Goal: Answer question/provide support: Share knowledge or assist other users

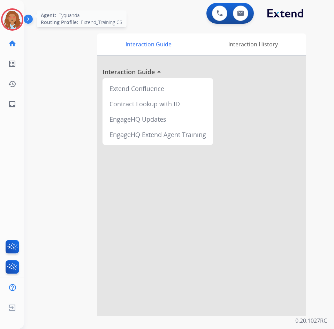
click at [16, 17] on img at bounding box center [12, 20] width 20 height 20
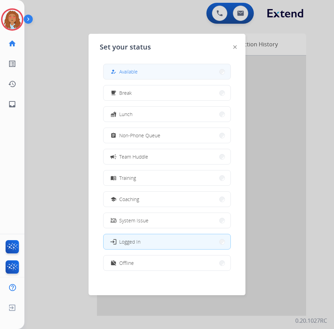
click at [134, 71] on span "Available" at bounding box center [128, 71] width 18 height 7
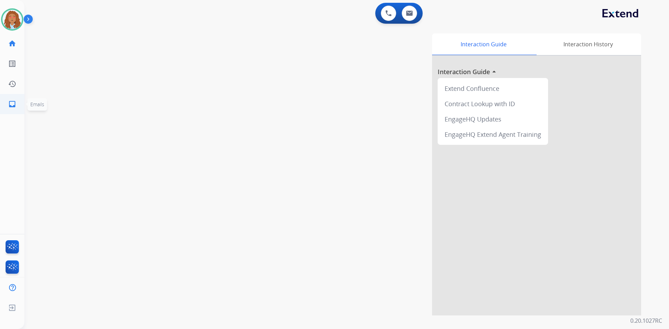
click at [12, 107] on mat-icon "inbox" at bounding box center [12, 104] width 8 height 8
select select "**********"
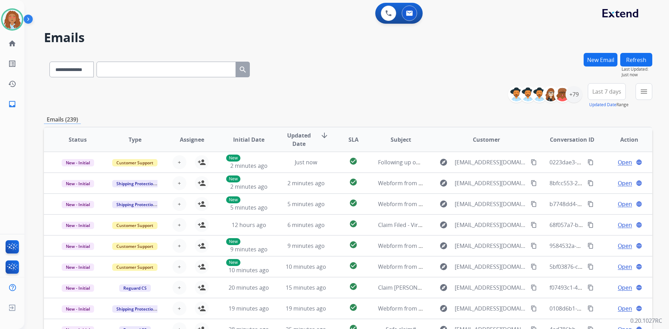
click at [607, 92] on span "Last 7 days" at bounding box center [606, 91] width 29 height 3
click at [606, 173] on div "Last 90 days" at bounding box center [604, 176] width 38 height 10
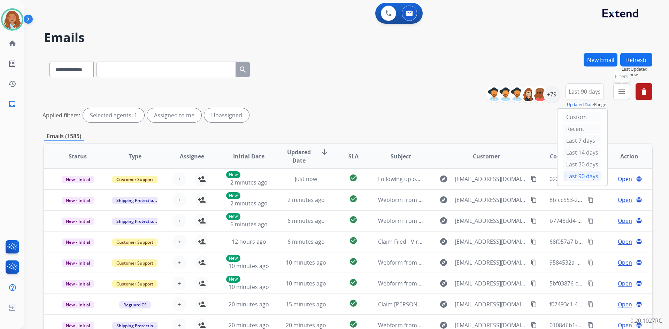
click at [626, 92] on button "menu Filters" at bounding box center [621, 91] width 17 height 17
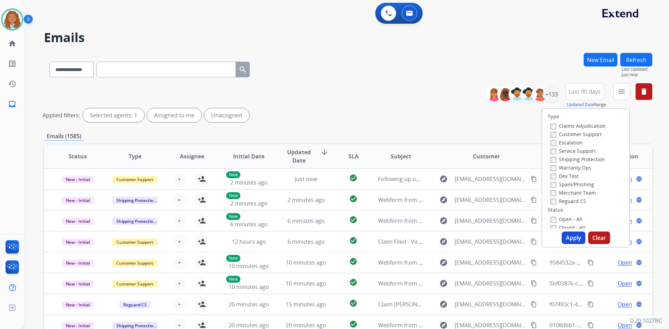
click at [584, 137] on label "Customer Support" at bounding box center [576, 134] width 51 height 7
click at [580, 160] on label "Shipping Protection" at bounding box center [578, 159] width 54 height 7
click at [572, 237] on button "Apply" at bounding box center [574, 238] width 24 height 13
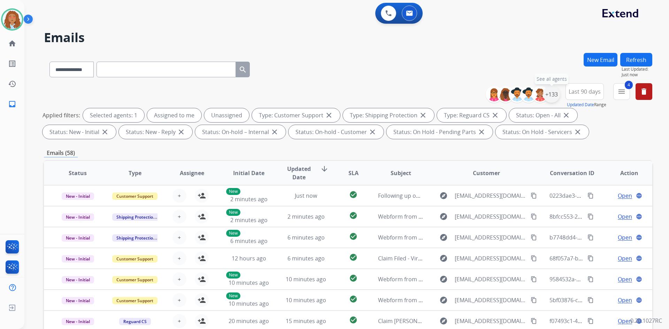
click at [552, 92] on div "+133" at bounding box center [551, 94] width 17 height 17
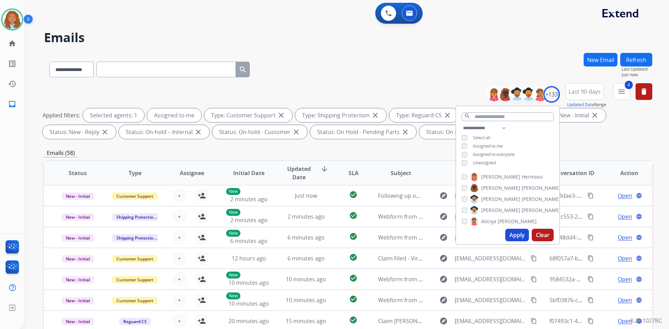
click at [516, 234] on button "Apply" at bounding box center [517, 235] width 24 height 13
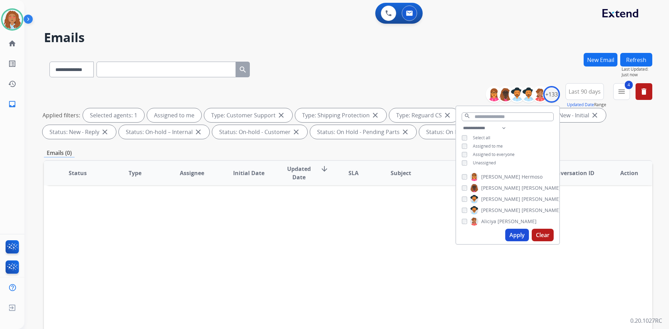
click at [343, 284] on div "Status Type Assignee Initial Date Updated Date arrow_downward SLA Subject Custo…" at bounding box center [348, 276] width 608 height 233
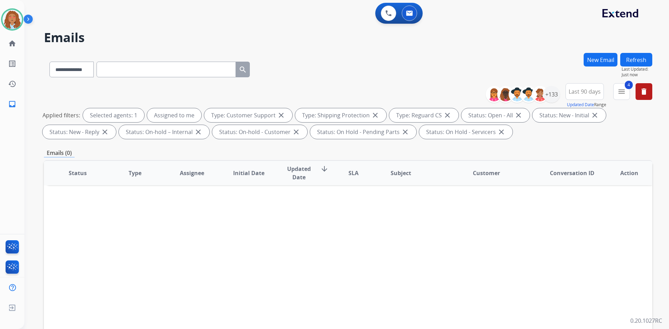
drag, startPoint x: 385, startPoint y: 274, endPoint x: 385, endPoint y: 269, distance: 4.5
click at [385, 274] on div "Status Type Assignee Initial Date Updated Date arrow_downward SLA Subject Custo…" at bounding box center [348, 276] width 608 height 233
click at [549, 92] on div "+133" at bounding box center [551, 94] width 17 height 17
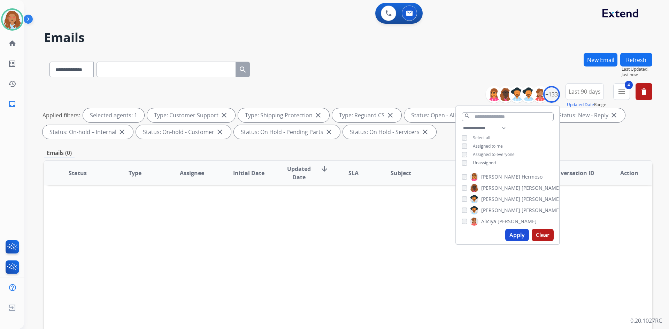
click at [465, 166] on div "**********" at bounding box center [507, 146] width 103 height 45
click at [514, 235] on button "Apply" at bounding box center [517, 235] width 24 height 13
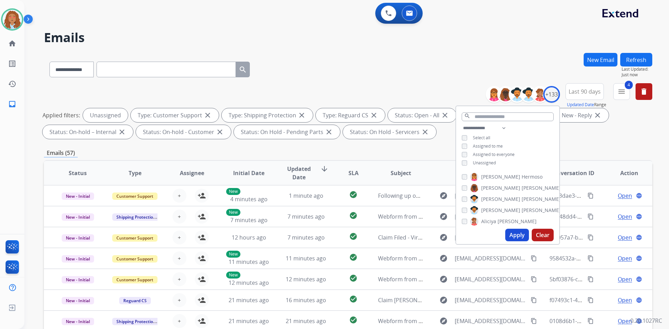
click at [612, 146] on div "**********" at bounding box center [348, 241] width 608 height 377
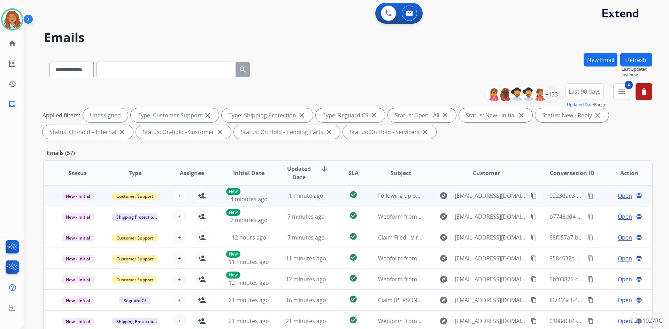
click at [491, 204] on td "explore [EMAIL_ADDRESS][DOMAIN_NAME] content_copy" at bounding box center [481, 195] width 114 height 21
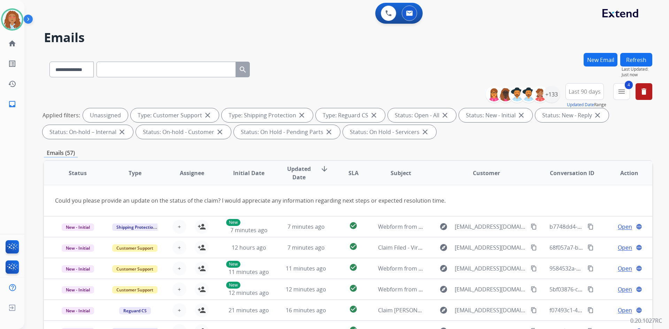
scroll to position [32, 0]
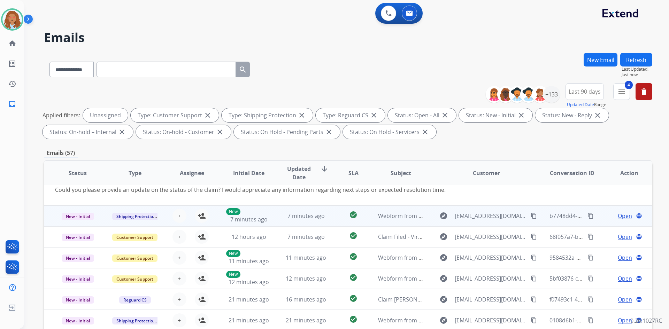
click at [492, 222] on td "explore [EMAIL_ADDRESS][DOMAIN_NAME] content_copy" at bounding box center [481, 216] width 114 height 21
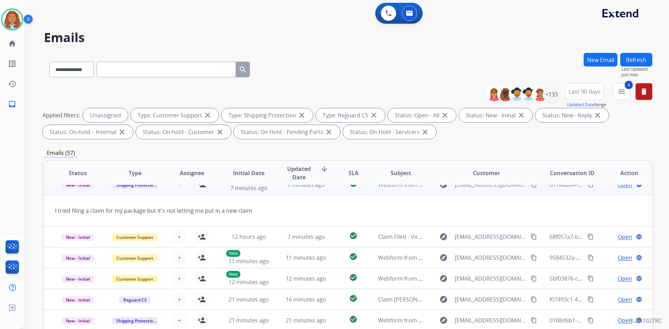
scroll to position [21, 0]
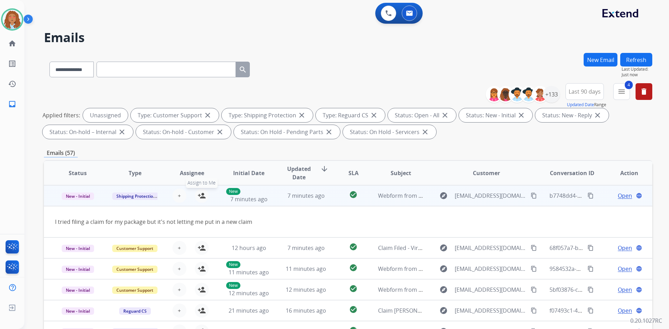
click at [200, 199] on mat-icon "person_add" at bounding box center [202, 196] width 8 height 8
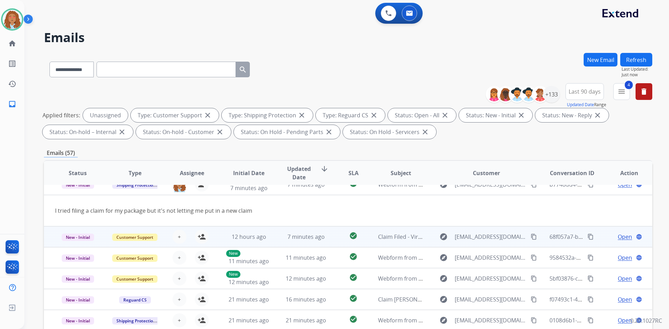
click at [494, 243] on td "explore [EMAIL_ADDRESS][DOMAIN_NAME] content_copy" at bounding box center [481, 236] width 114 height 21
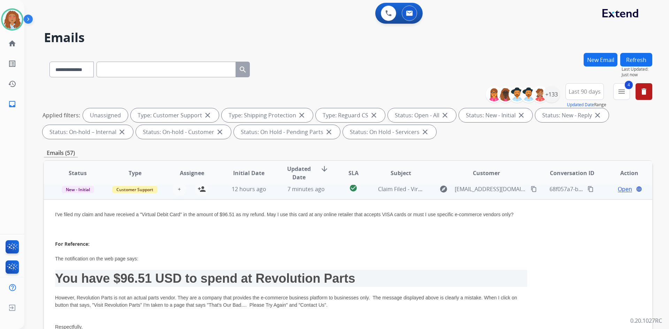
scroll to position [46, 0]
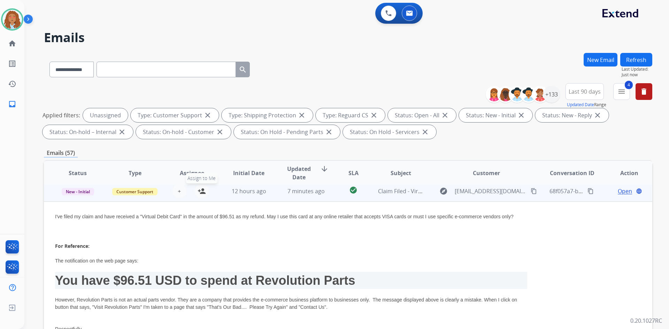
click at [198, 195] on mat-icon "person_add" at bounding box center [202, 191] width 8 height 8
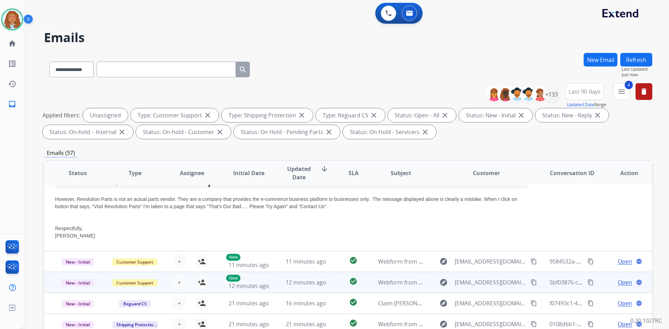
scroll to position [151, 0]
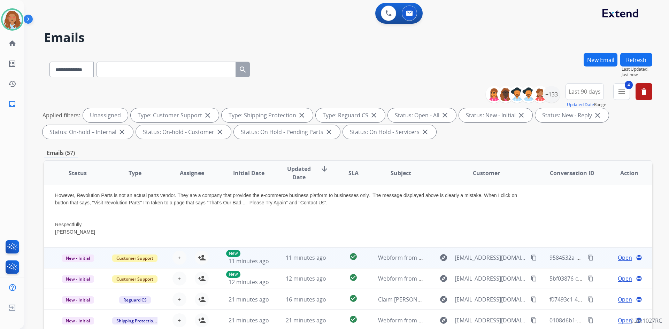
click at [484, 266] on td "explore [EMAIL_ADDRESS][DOMAIN_NAME] content_copy" at bounding box center [481, 257] width 114 height 21
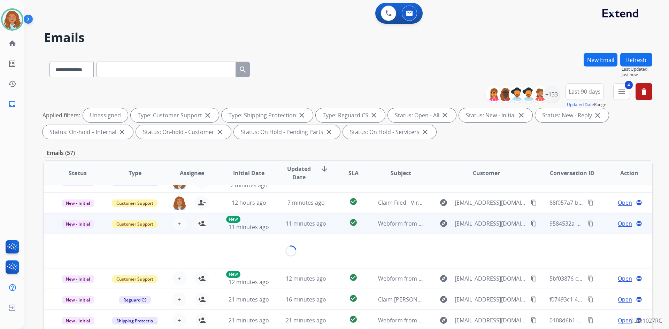
scroll to position [32, 0]
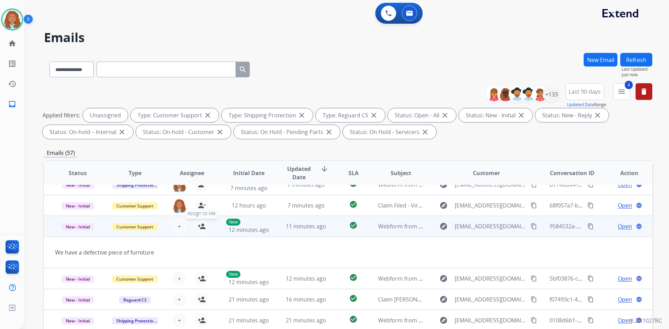
click at [201, 228] on mat-icon "person_add" at bounding box center [202, 226] width 8 height 8
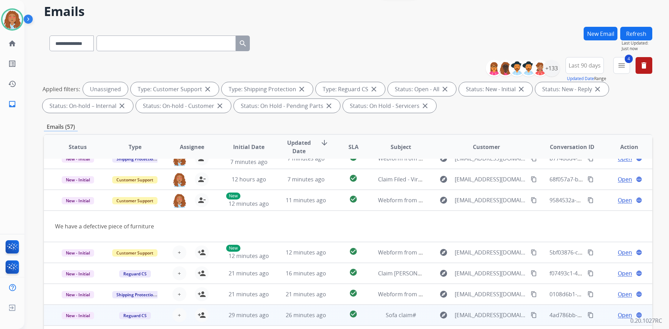
scroll to position [70, 0]
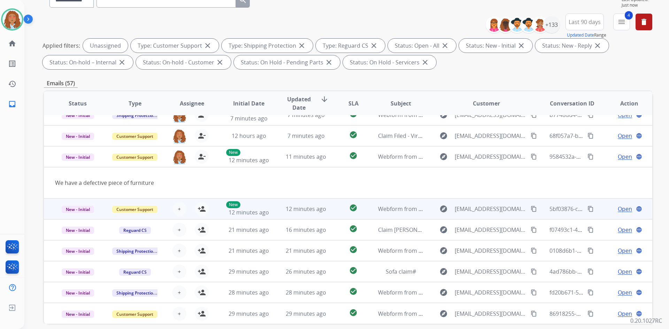
click at [482, 217] on td "explore [EMAIL_ADDRESS][DOMAIN_NAME] content_copy" at bounding box center [481, 209] width 114 height 21
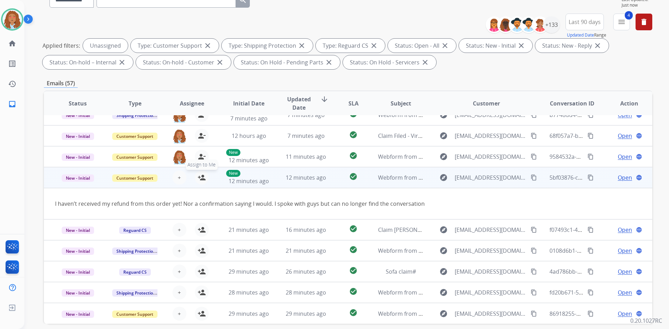
click at [201, 179] on mat-icon "person_add" at bounding box center [202, 178] width 8 height 8
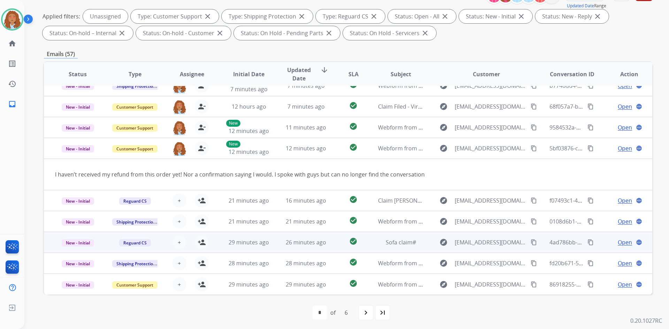
scroll to position [101, 0]
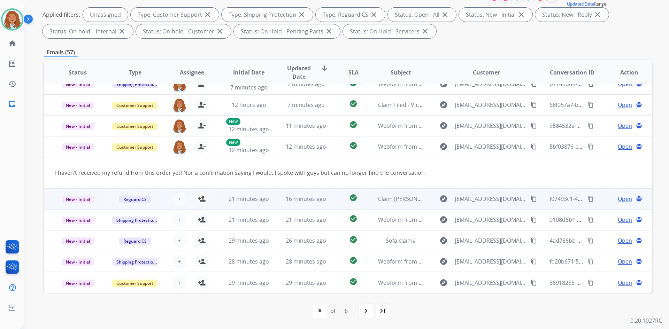
click at [478, 208] on td "explore [EMAIL_ADDRESS][DOMAIN_NAME] content_copy" at bounding box center [481, 198] width 114 height 21
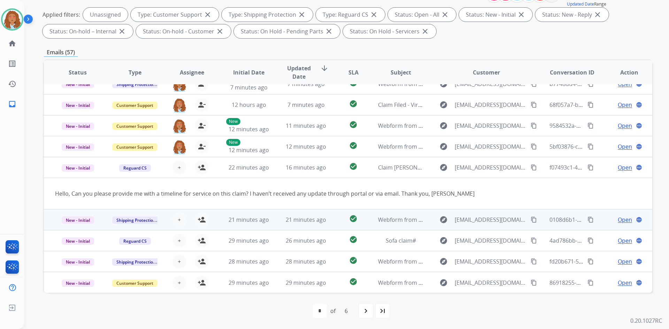
click at [482, 225] on div "explore [EMAIL_ADDRESS][DOMAIN_NAME] content_copy" at bounding box center [486, 219] width 102 height 11
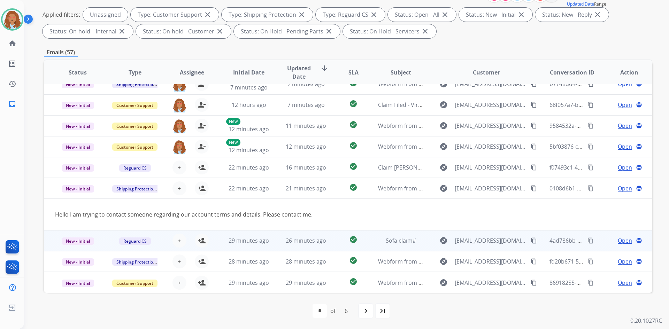
click at [477, 247] on td "explore [EMAIL_ADDRESS][DOMAIN_NAME] content_copy" at bounding box center [481, 240] width 114 height 21
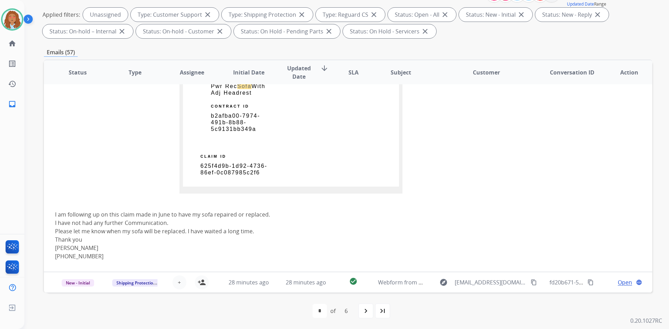
scroll to position [245, 0]
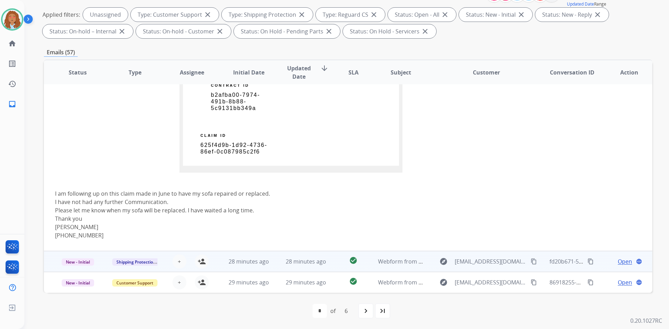
click at [476, 268] on td "explore [EMAIL_ADDRESS][DOMAIN_NAME] content_copy" at bounding box center [481, 261] width 114 height 21
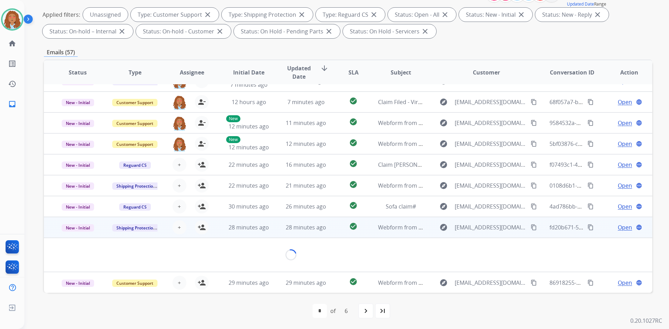
scroll to position [32, 0]
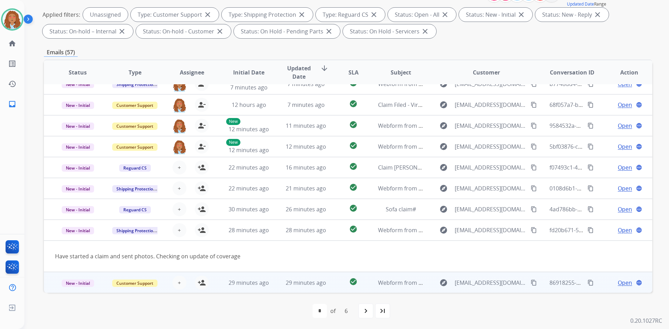
click at [487, 292] on td "explore [EMAIL_ADDRESS][DOMAIN_NAME] content_copy" at bounding box center [481, 282] width 114 height 21
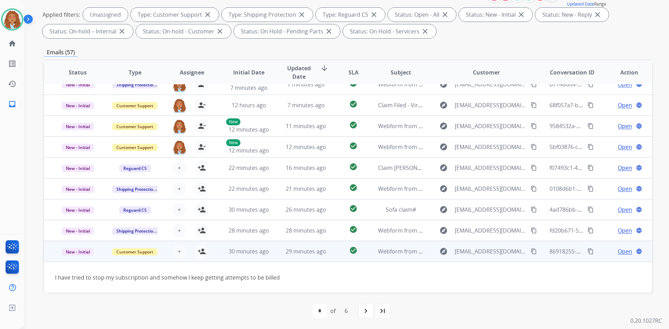
scroll to position [32, 0]
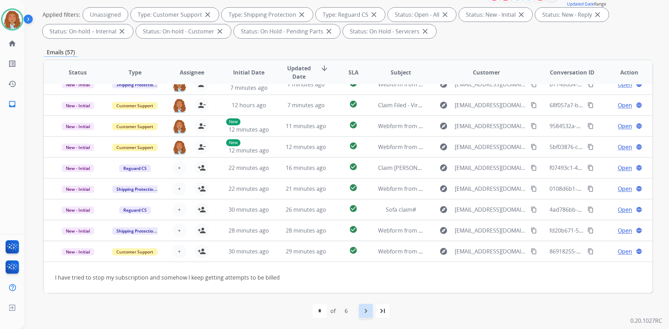
click at [368, 314] on mat-icon "navigate_next" at bounding box center [366, 311] width 8 height 8
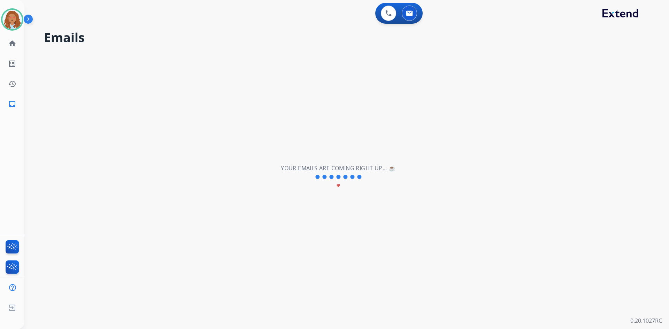
scroll to position [23, 0]
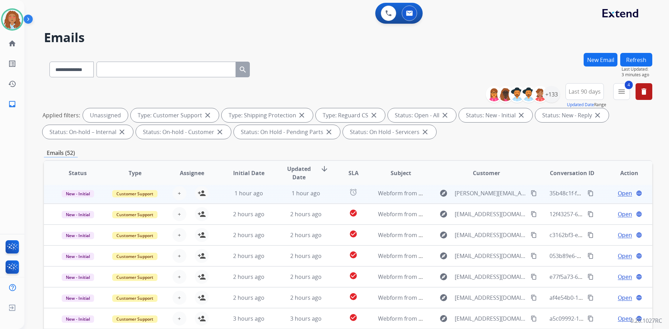
click at [487, 201] on td "explore [PERSON_NAME][EMAIL_ADDRESS][DOMAIN_NAME] content_copy" at bounding box center [481, 193] width 114 height 21
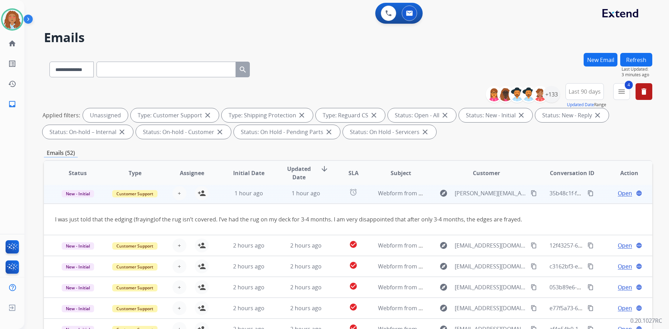
scroll to position [21, 0]
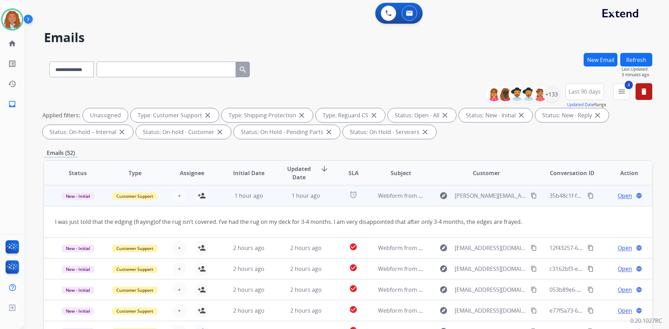
click at [504, 204] on td "explore [PERSON_NAME][EMAIL_ADDRESS][DOMAIN_NAME] content_copy" at bounding box center [481, 195] width 114 height 21
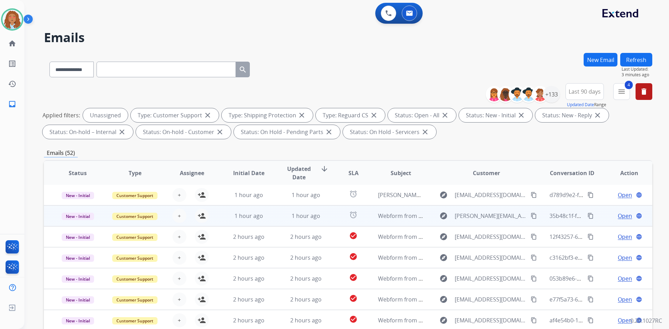
scroll to position [1, 0]
click at [497, 223] on td "explore [PERSON_NAME][EMAIL_ADDRESS][DOMAIN_NAME] content_copy" at bounding box center [481, 216] width 114 height 21
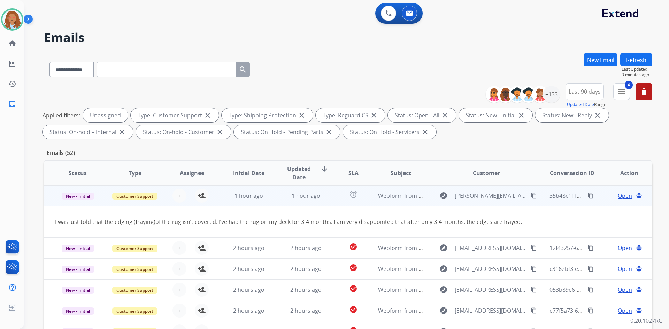
click at [495, 206] on td "explore [PERSON_NAME][EMAIL_ADDRESS][DOMAIN_NAME] content_copy" at bounding box center [481, 195] width 114 height 21
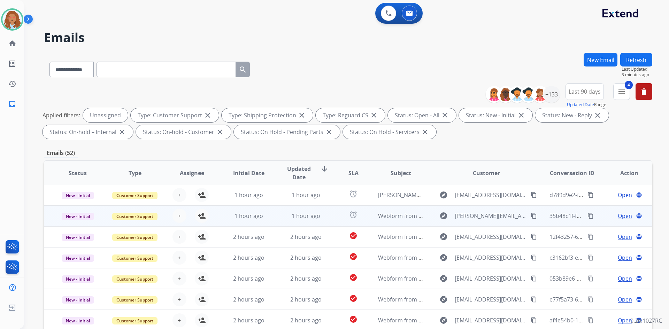
click at [491, 224] on td "explore [PERSON_NAME][EMAIL_ADDRESS][DOMAIN_NAME] content_copy" at bounding box center [481, 216] width 114 height 21
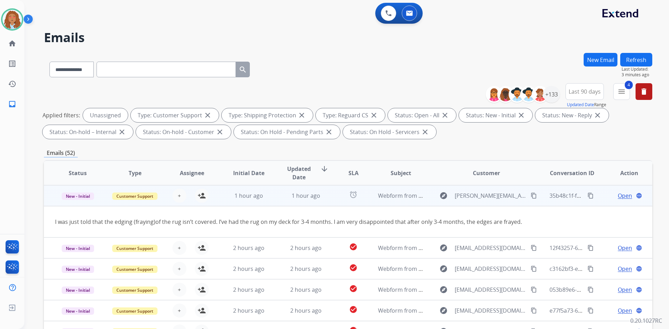
click at [486, 203] on td "explore [PERSON_NAME][EMAIL_ADDRESS][DOMAIN_NAME] content_copy" at bounding box center [481, 195] width 114 height 21
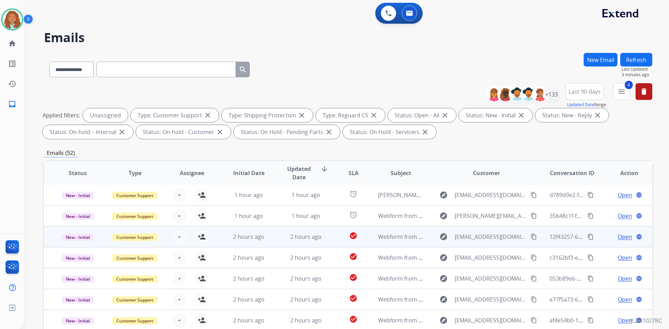
click at [488, 244] on td "explore [EMAIL_ADDRESS][DOMAIN_NAME] content_copy" at bounding box center [481, 236] width 114 height 21
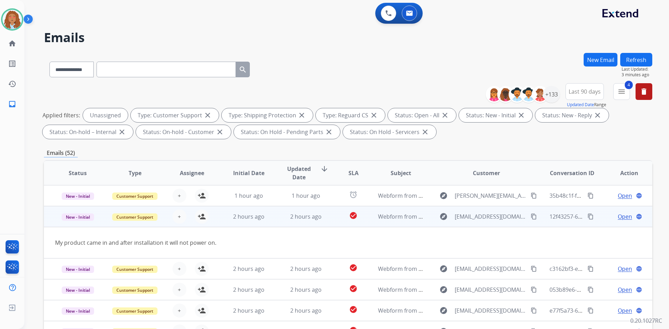
scroll to position [32, 0]
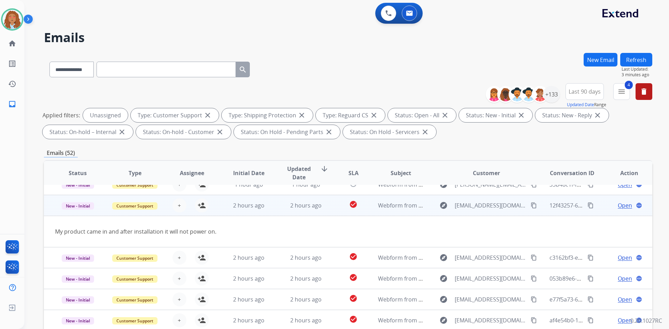
click at [489, 213] on td "explore [EMAIL_ADDRESS][DOMAIN_NAME] content_copy" at bounding box center [481, 205] width 114 height 21
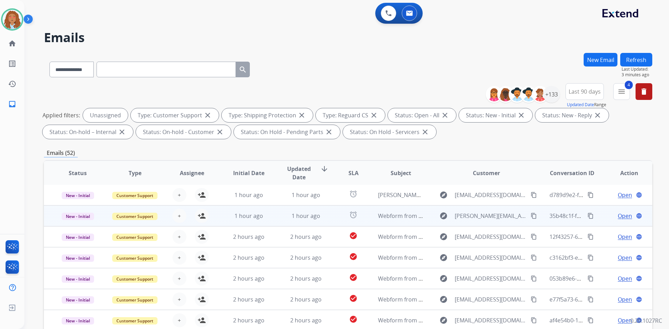
scroll to position [1, 0]
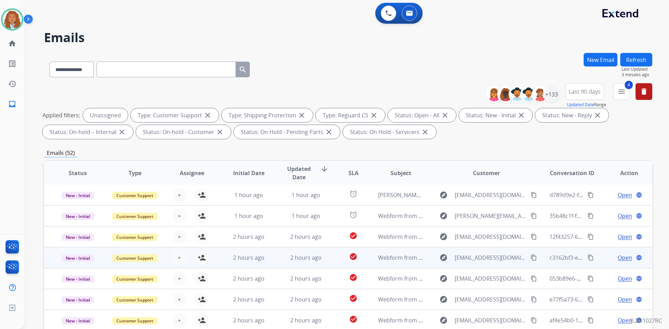
click at [487, 264] on td "explore [EMAIL_ADDRESS][DOMAIN_NAME] content_copy" at bounding box center [481, 257] width 114 height 21
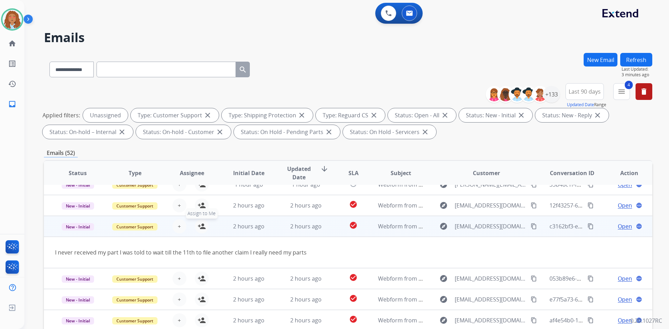
click at [199, 229] on mat-icon "person_add" at bounding box center [202, 226] width 8 height 8
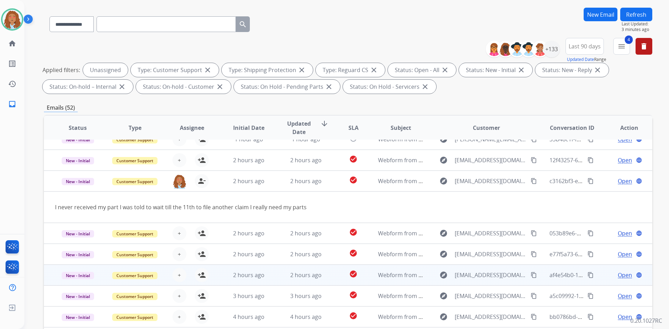
scroll to position [70, 0]
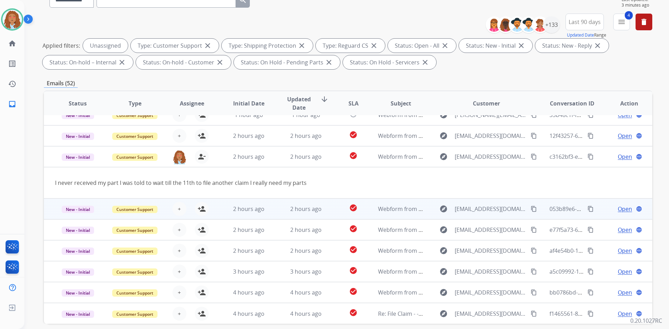
click at [496, 218] on td "explore [EMAIL_ADDRESS][DOMAIN_NAME] content_copy" at bounding box center [481, 209] width 114 height 21
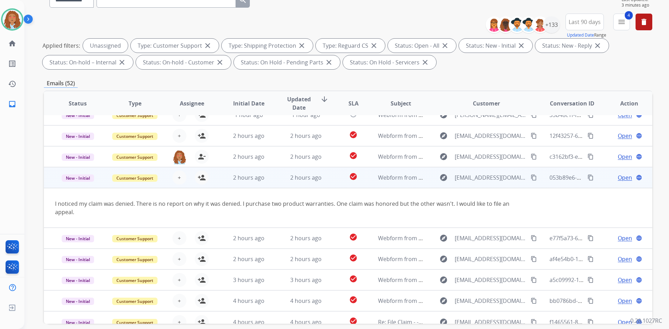
scroll to position [40, 0]
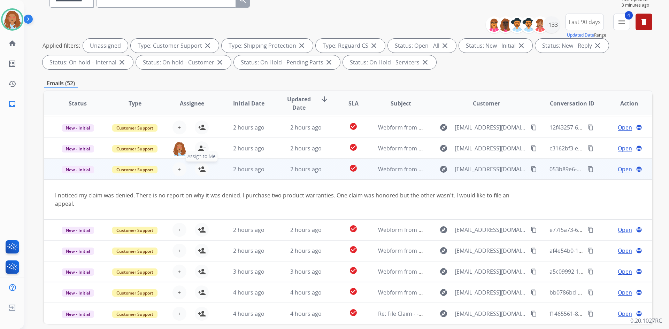
click at [201, 171] on mat-icon "person_add" at bounding box center [202, 169] width 8 height 8
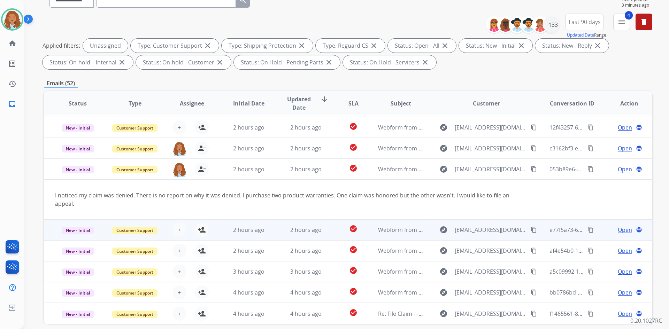
click at [494, 239] on td "explore [EMAIL_ADDRESS][DOMAIN_NAME] content_copy" at bounding box center [481, 230] width 114 height 21
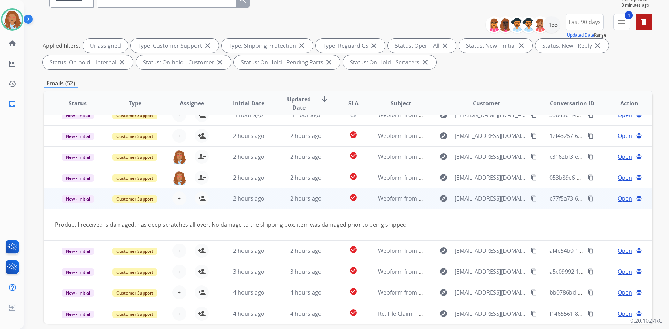
scroll to position [101, 0]
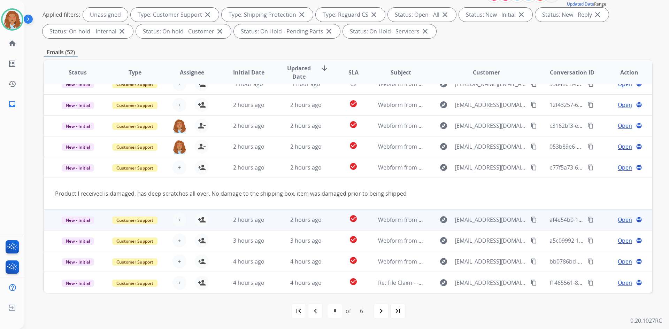
click at [493, 225] on td "explore [EMAIL_ADDRESS][DOMAIN_NAME] content_copy" at bounding box center [481, 219] width 114 height 21
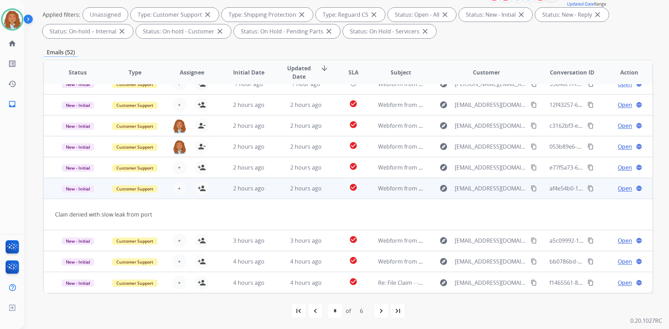
scroll to position [32, 0]
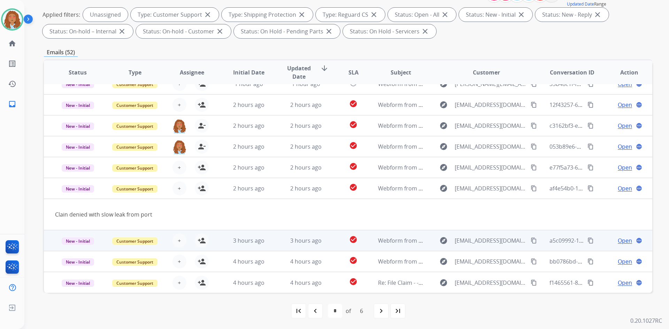
click at [493, 248] on td "explore [EMAIL_ADDRESS][DOMAIN_NAME] content_copy" at bounding box center [481, 240] width 114 height 21
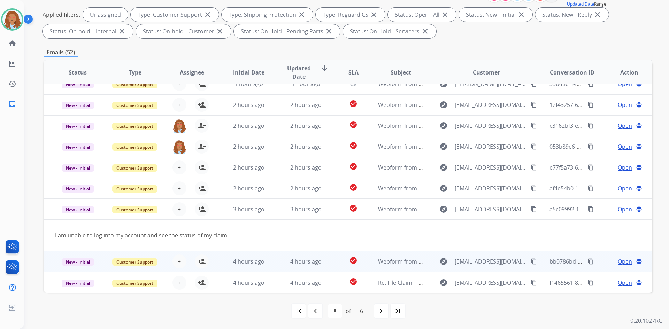
click at [485, 270] on td "explore [EMAIL_ADDRESS][DOMAIN_NAME] content_copy" at bounding box center [481, 261] width 114 height 21
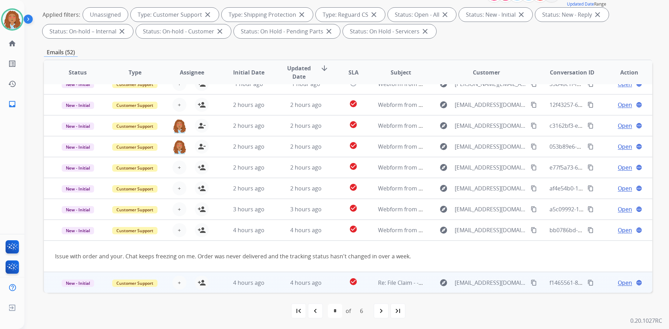
click at [491, 292] on td "explore [EMAIL_ADDRESS][DOMAIN_NAME] content_copy" at bounding box center [481, 282] width 114 height 21
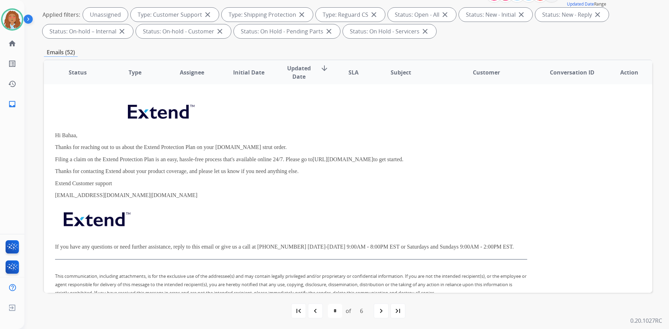
scroll to position [311, 0]
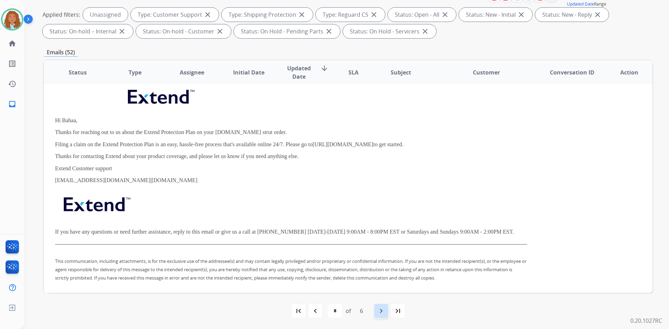
click at [378, 317] on div "navigate_next" at bounding box center [381, 310] width 15 height 15
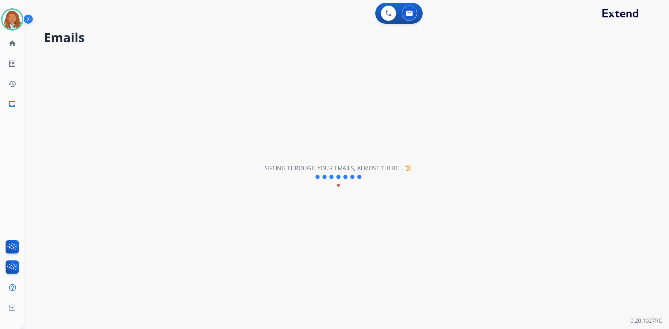
scroll to position [23, 0]
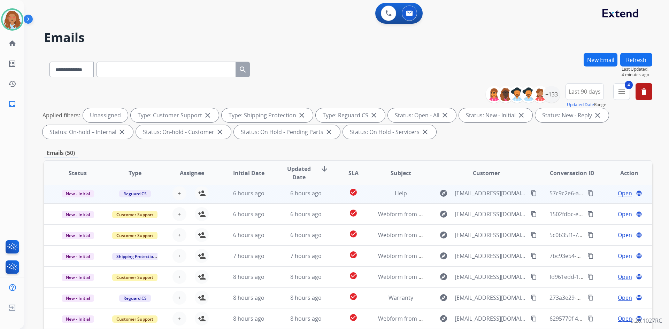
click at [491, 200] on td "explore [EMAIL_ADDRESS][DOMAIN_NAME] content_copy" at bounding box center [481, 193] width 114 height 21
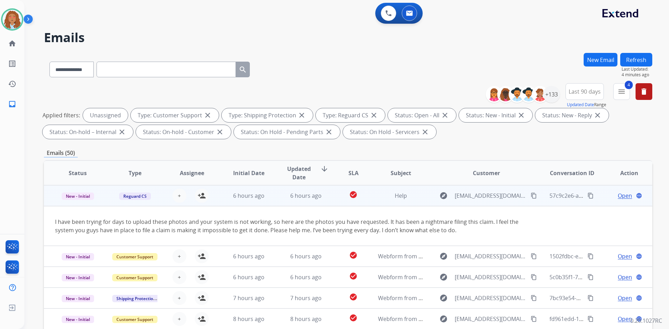
scroll to position [40, 0]
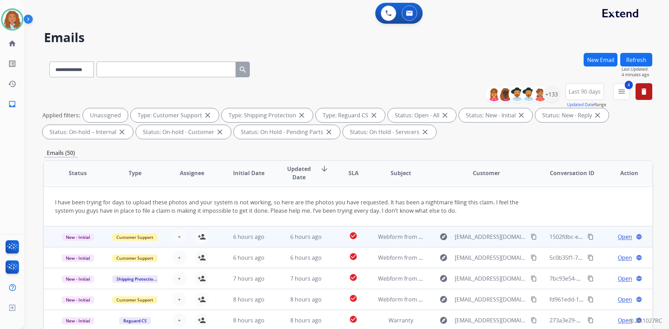
click at [479, 246] on td "explore [EMAIL_ADDRESS][DOMAIN_NAME] content_copy" at bounding box center [481, 236] width 114 height 21
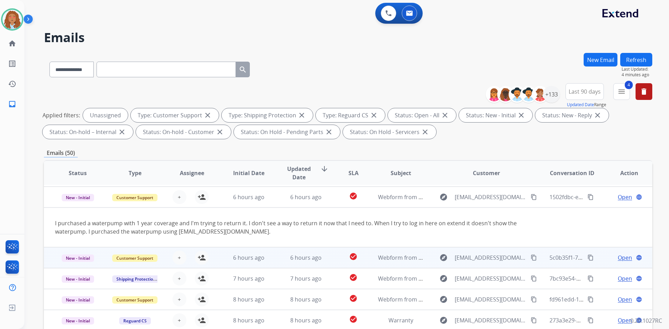
click at [485, 266] on td "explore [EMAIL_ADDRESS][DOMAIN_NAME] content_copy" at bounding box center [481, 257] width 114 height 21
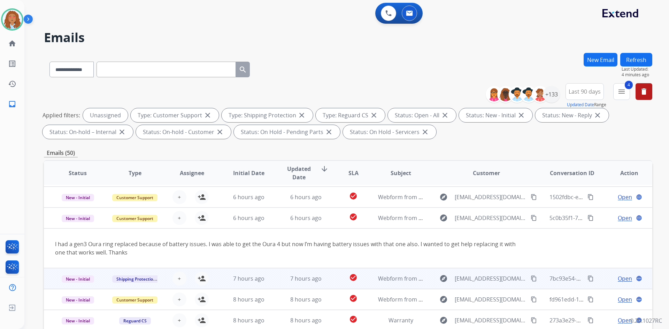
click at [488, 288] on td "explore [EMAIL_ADDRESS][DOMAIN_NAME] content_copy" at bounding box center [481, 278] width 114 height 21
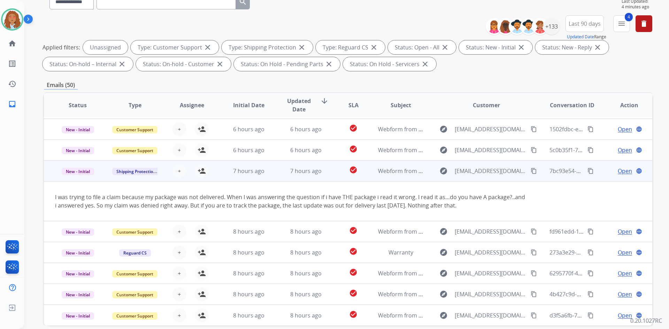
scroll to position [70, 0]
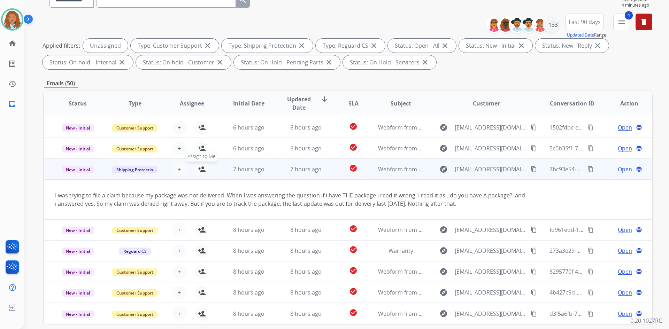
click at [200, 171] on mat-icon "person_add" at bounding box center [202, 169] width 8 height 8
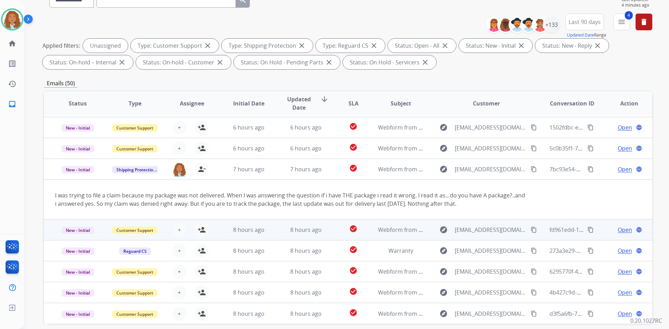
click at [483, 239] on td "explore [EMAIL_ADDRESS][DOMAIN_NAME] content_copy" at bounding box center [481, 230] width 114 height 21
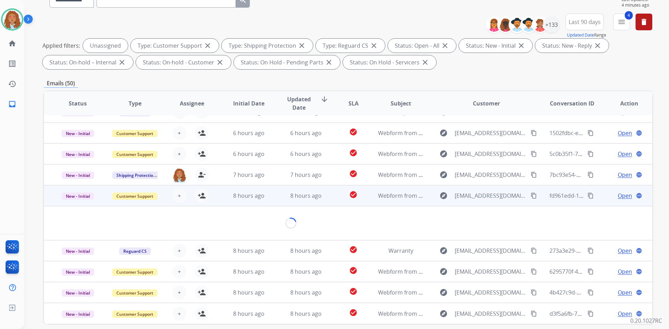
scroll to position [32, 0]
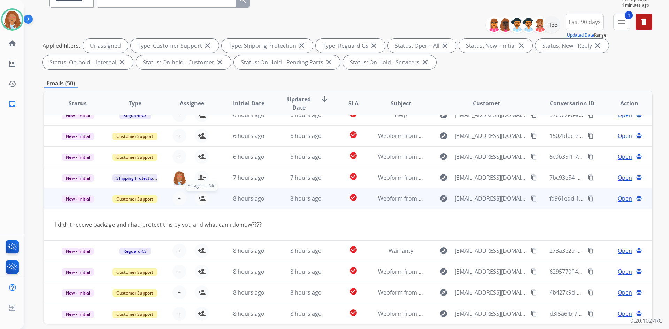
click at [202, 200] on mat-icon "person_add" at bounding box center [202, 198] width 8 height 8
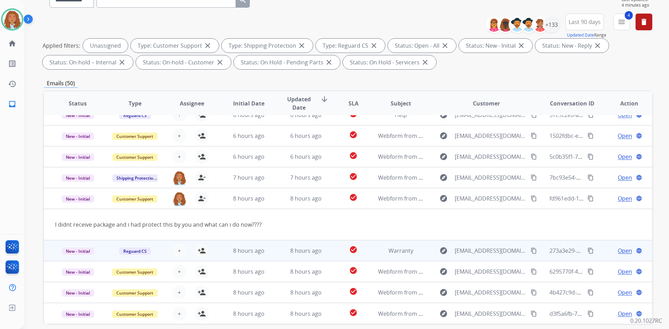
click at [490, 259] on td "explore [EMAIL_ADDRESS][DOMAIN_NAME] content_copy" at bounding box center [481, 250] width 114 height 21
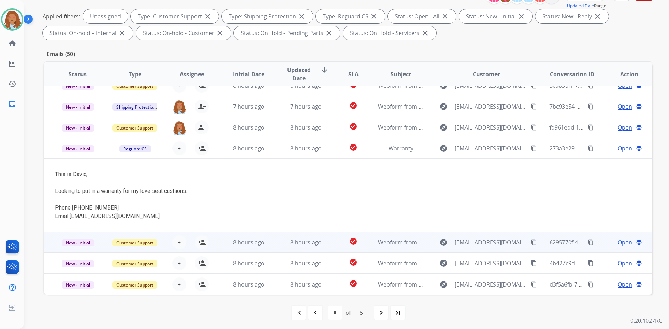
scroll to position [101, 0]
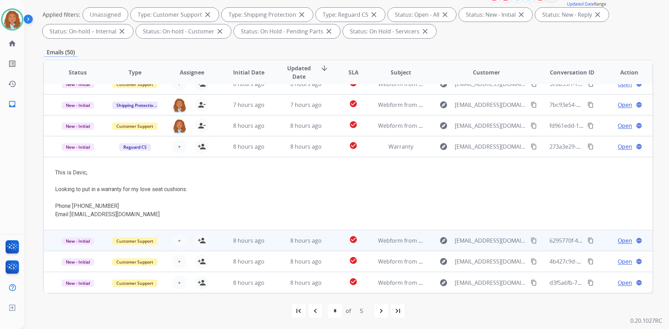
click at [495, 249] on td "explore [EMAIL_ADDRESS][DOMAIN_NAME] content_copy" at bounding box center [481, 240] width 114 height 21
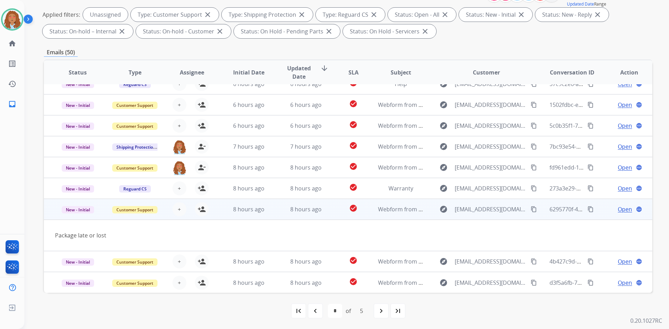
scroll to position [32, 0]
click at [199, 212] on mat-icon "person_add" at bounding box center [202, 209] width 8 height 8
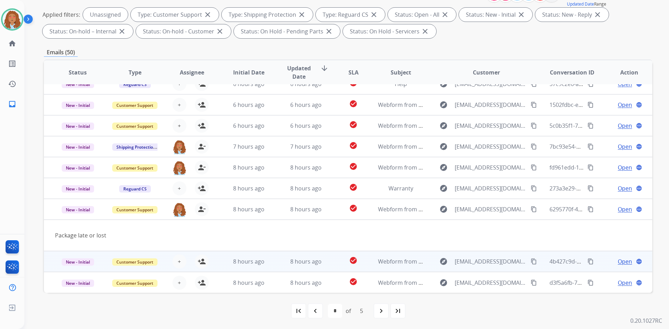
click at [484, 268] on td "explore [EMAIL_ADDRESS][DOMAIN_NAME] content_copy" at bounding box center [481, 261] width 114 height 21
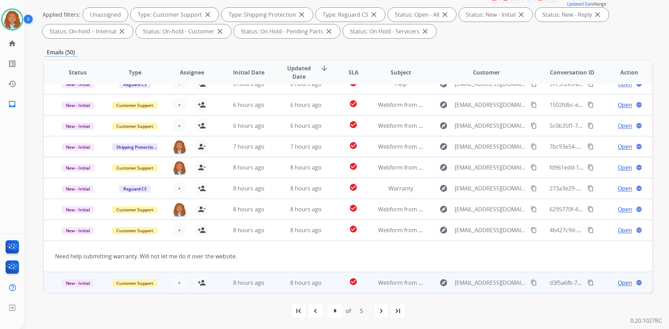
click at [490, 290] on td "explore [EMAIL_ADDRESS][DOMAIN_NAME] content_copy" at bounding box center [481, 282] width 114 height 21
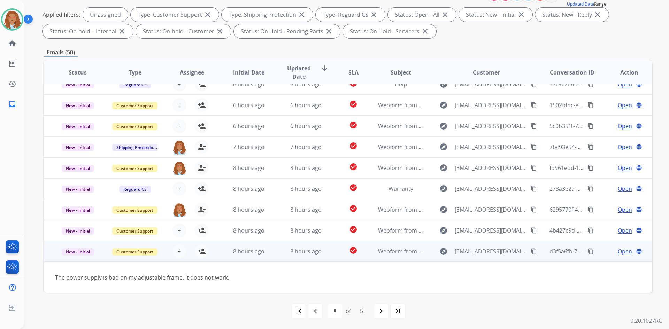
scroll to position [32, 0]
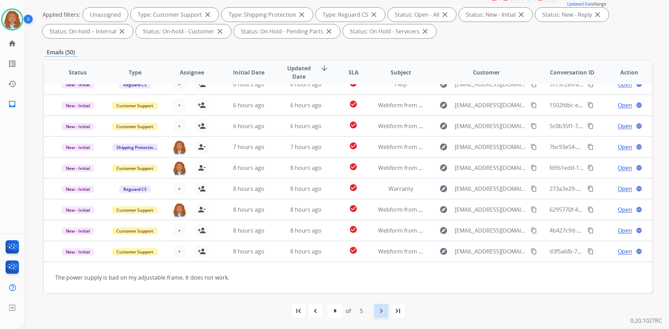
click at [385, 311] on mat-icon "navigate_next" at bounding box center [381, 311] width 8 height 8
select select "*"
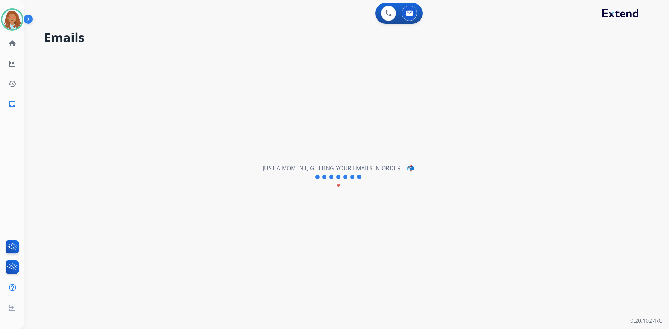
scroll to position [23, 0]
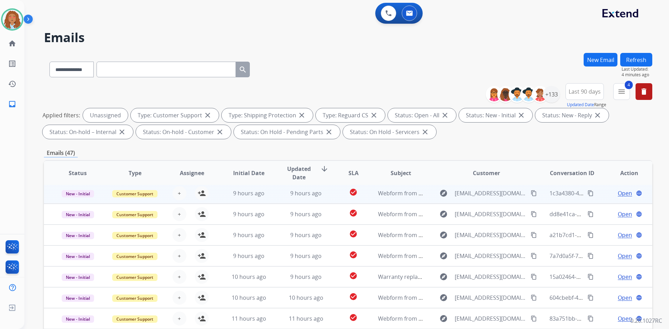
click at [492, 200] on td "explore [EMAIL_ADDRESS][DOMAIN_NAME] content_copy" at bounding box center [481, 193] width 114 height 21
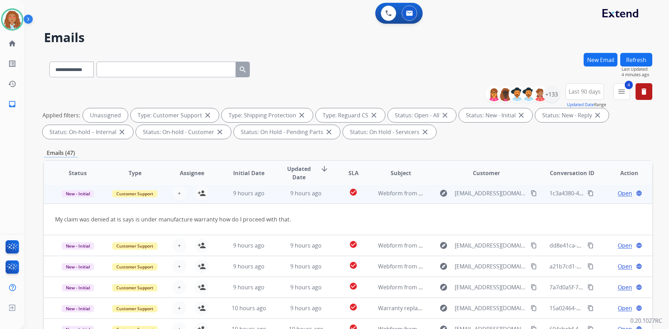
scroll to position [21, 0]
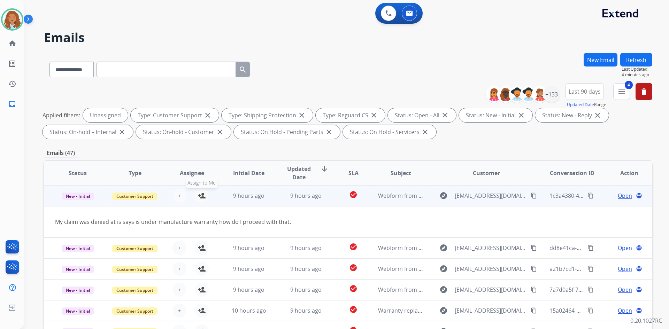
click at [204, 195] on mat-icon "person_add" at bounding box center [202, 196] width 8 height 8
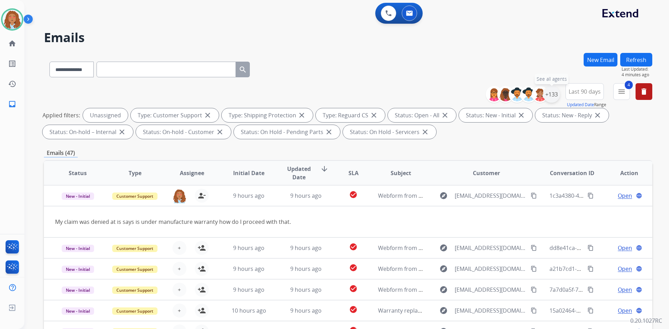
click at [552, 92] on div "+133" at bounding box center [551, 94] width 17 height 17
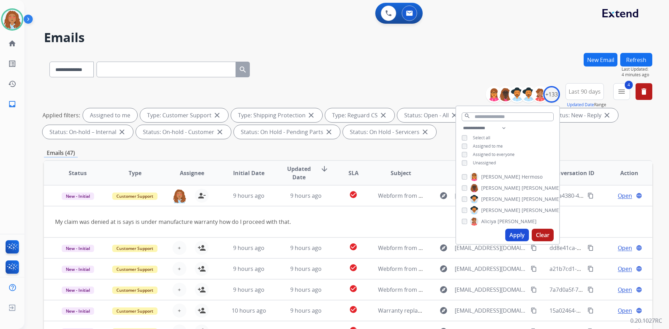
click at [519, 233] on button "Apply" at bounding box center [517, 235] width 24 height 13
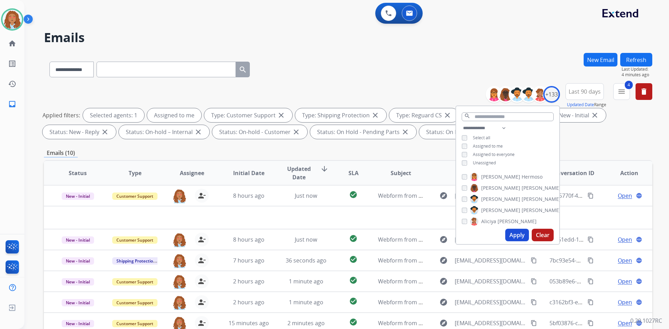
click at [444, 66] on div "**********" at bounding box center [348, 68] width 608 height 30
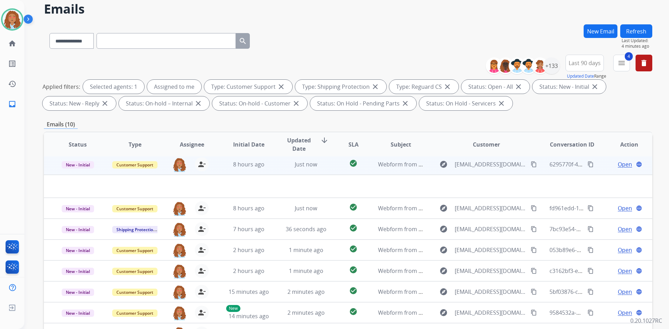
scroll to position [35, 0]
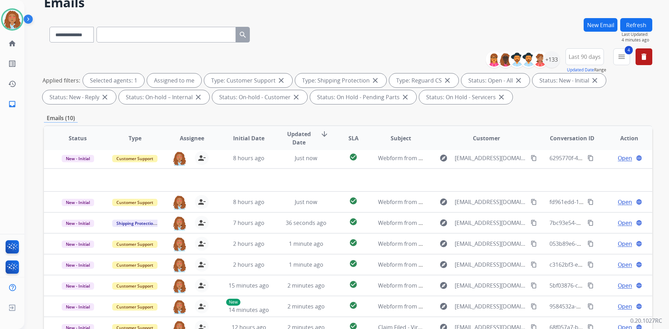
click at [649, 17] on div "**********" at bounding box center [338, 154] width 628 height 329
click at [646, 20] on button "Refresh" at bounding box center [636, 25] width 32 height 14
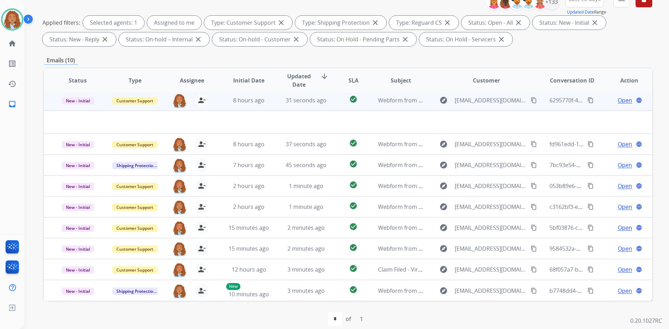
scroll to position [101, 0]
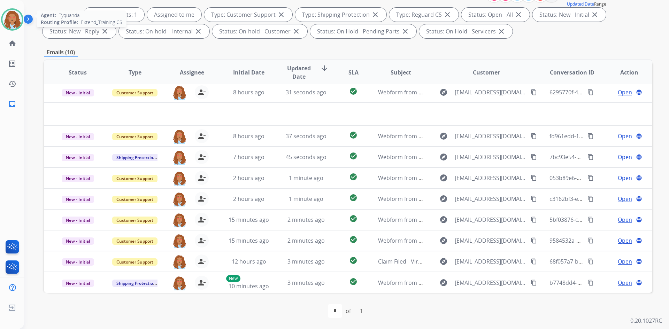
click at [14, 20] on img at bounding box center [12, 20] width 20 height 20
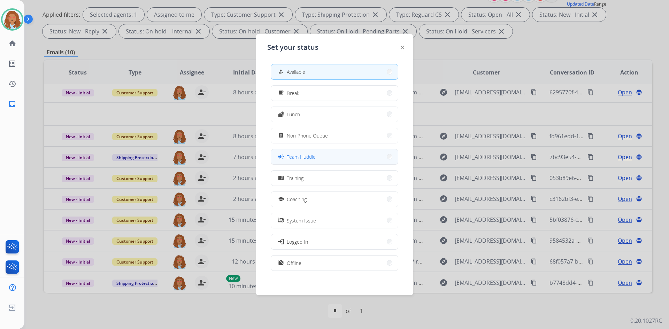
click at [319, 157] on button "campaign Team Huddle" at bounding box center [334, 156] width 127 height 15
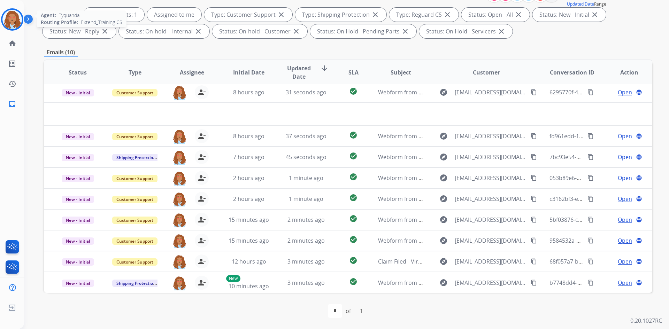
click at [15, 18] on img at bounding box center [12, 20] width 20 height 20
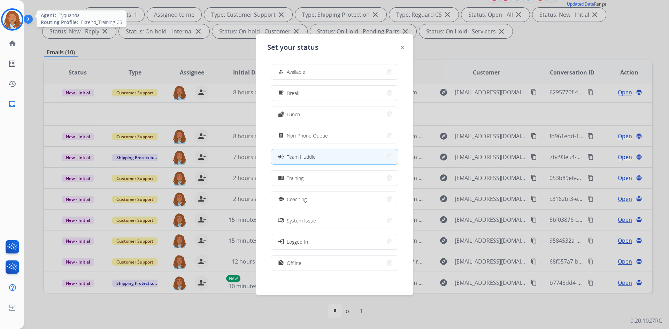
click at [15, 18] on img at bounding box center [12, 20] width 20 height 20
